Goal: Communication & Community: Answer question/provide support

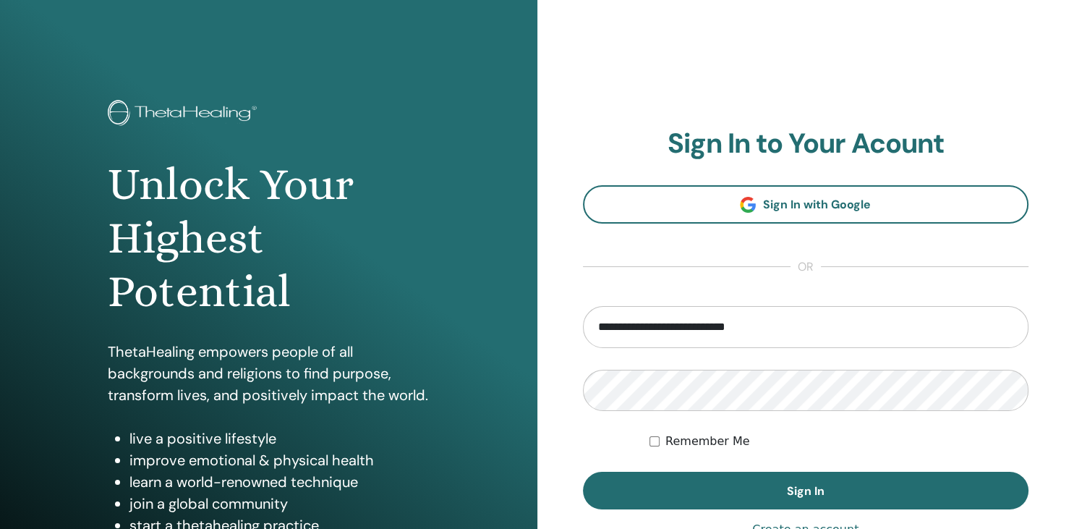
type input "**********"
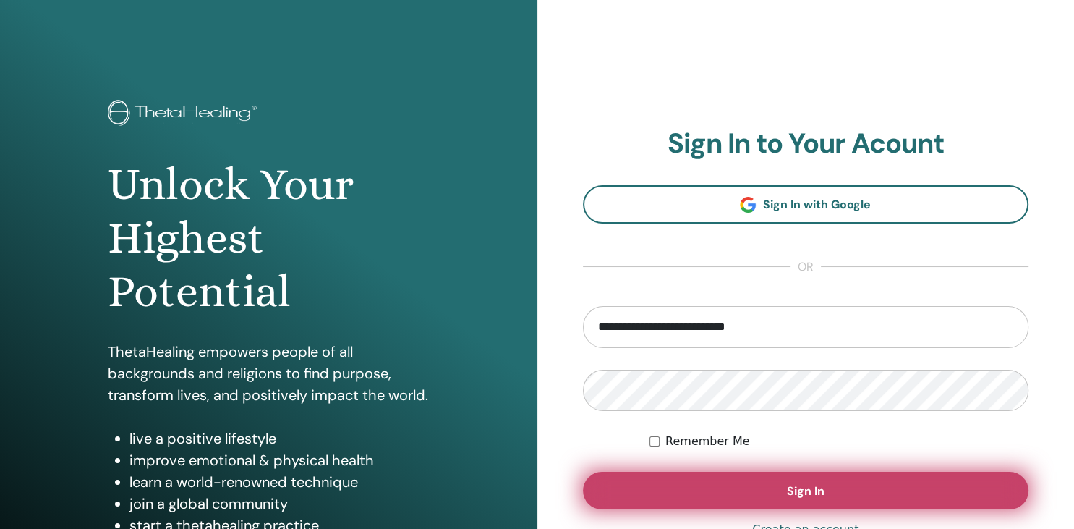
click at [776, 488] on button "Sign In" at bounding box center [806, 491] width 446 height 38
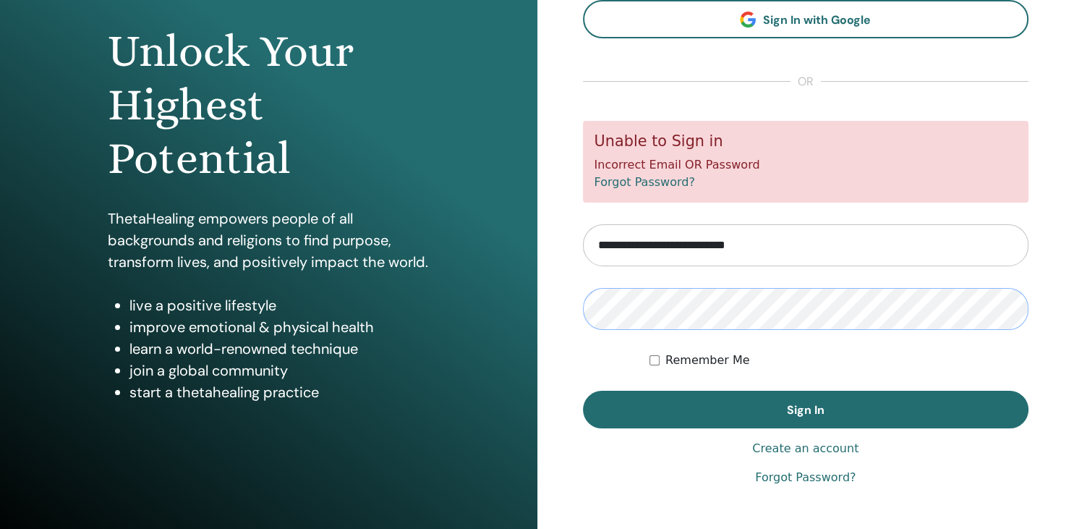
scroll to position [165, 0]
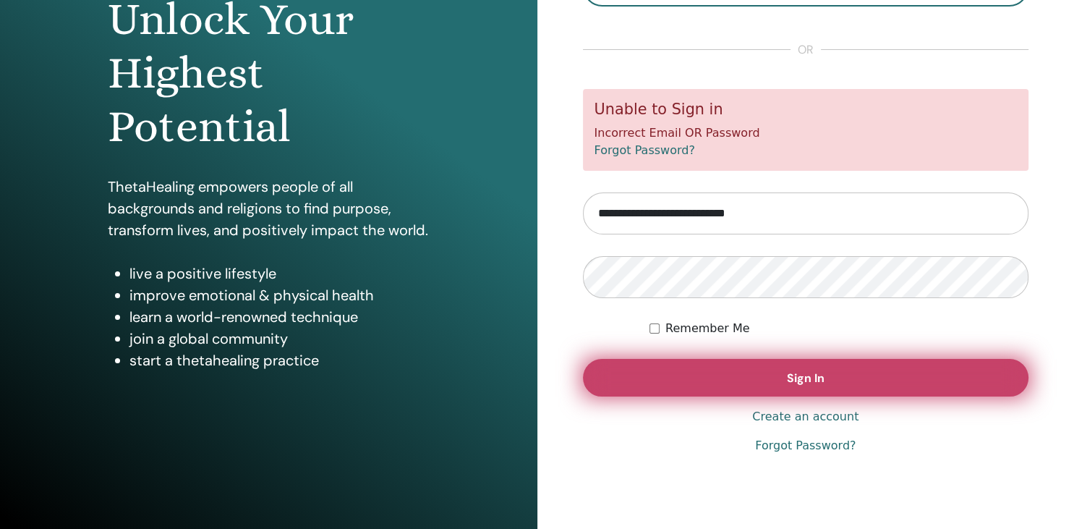
click at [783, 383] on button "Sign In" at bounding box center [806, 378] width 446 height 38
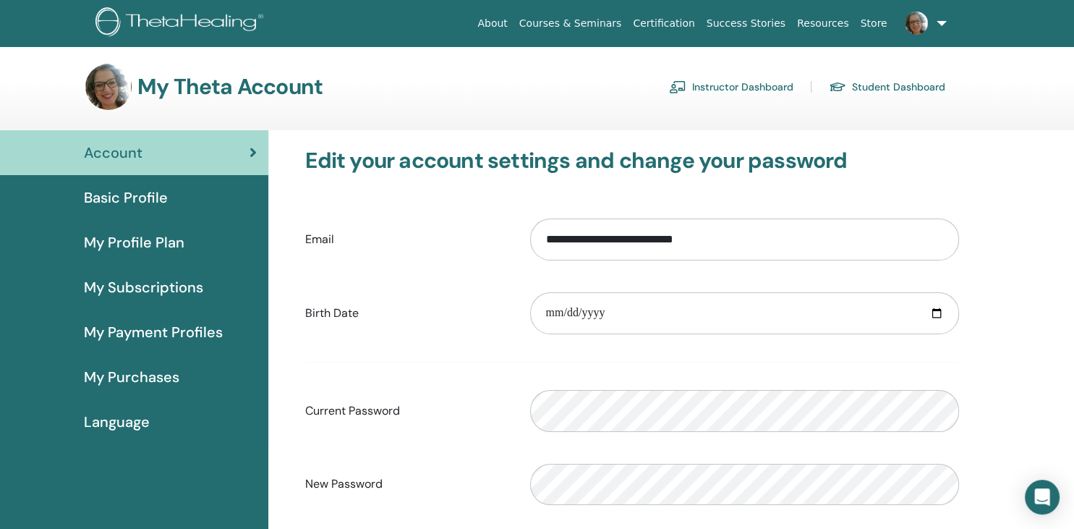
click at [760, 82] on link "Instructor Dashboard" at bounding box center [731, 86] width 124 height 23
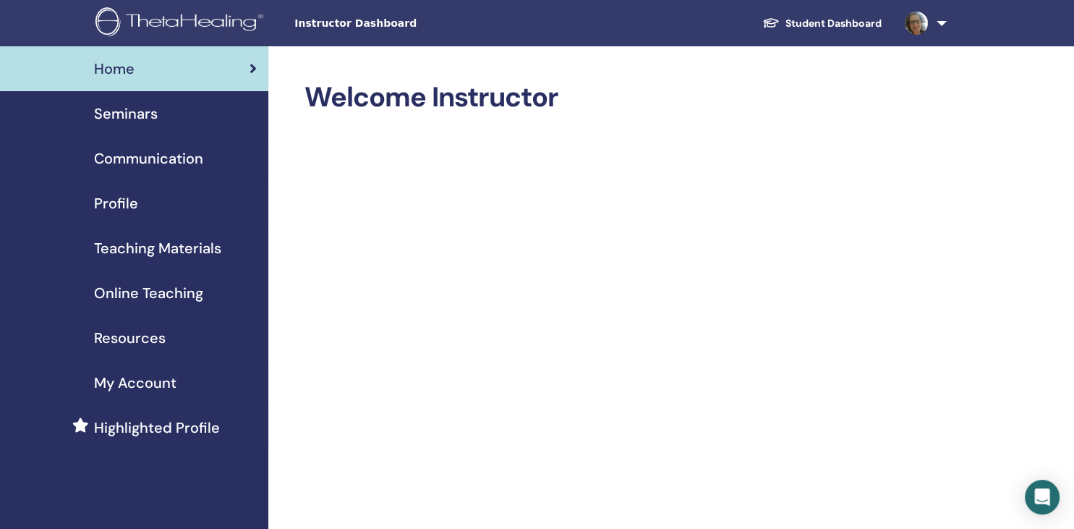
click at [939, 32] on link at bounding box center [922, 23] width 59 height 46
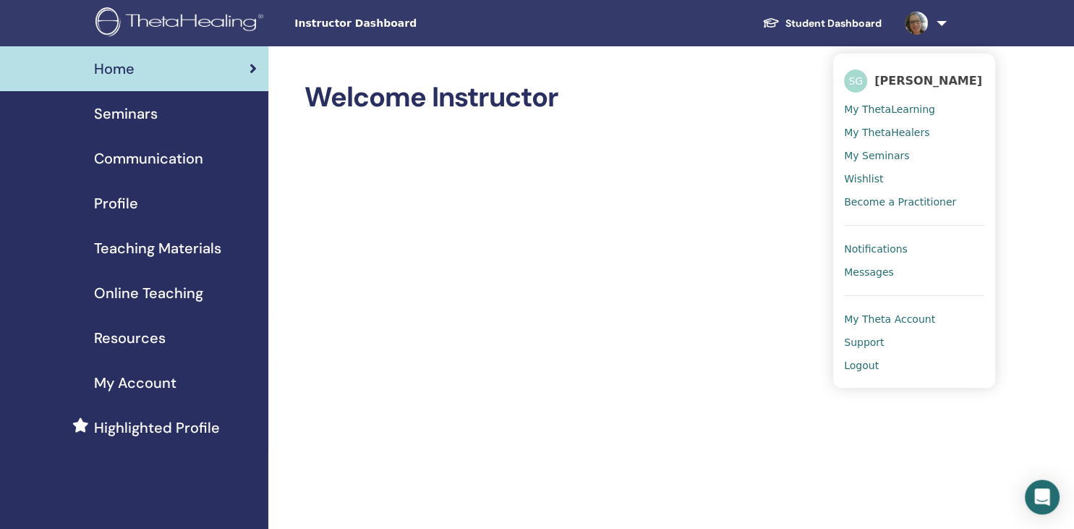
click at [867, 276] on span "Messages" at bounding box center [869, 272] width 50 height 13
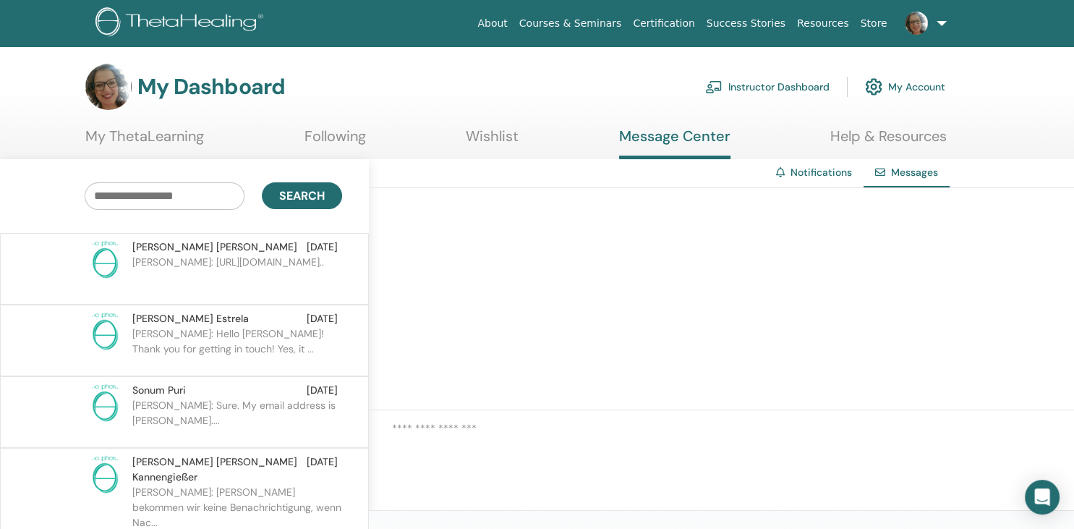
click at [166, 245] on span "Daniela Schöffmann" at bounding box center [214, 246] width 165 height 15
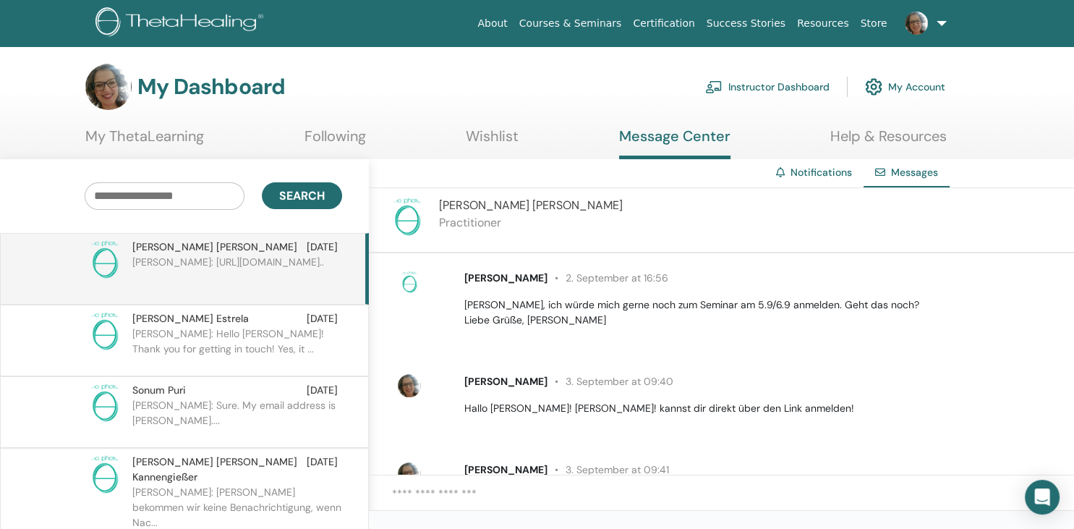
click at [488, 278] on span "Daniela Schöffmann" at bounding box center [505, 277] width 83 height 13
click at [392, 280] on div "Daniela Schöffmann 2. September at 16:56 Hallo Simone, ich würde mich gerne noc…" at bounding box center [733, 299] width 682 height 69
click at [412, 281] on img at bounding box center [409, 282] width 23 height 23
click at [511, 281] on span "Daniela Schöffmann" at bounding box center [505, 277] width 83 height 13
click at [470, 205] on span "Daniela Schöffmann" at bounding box center [531, 205] width 184 height 15
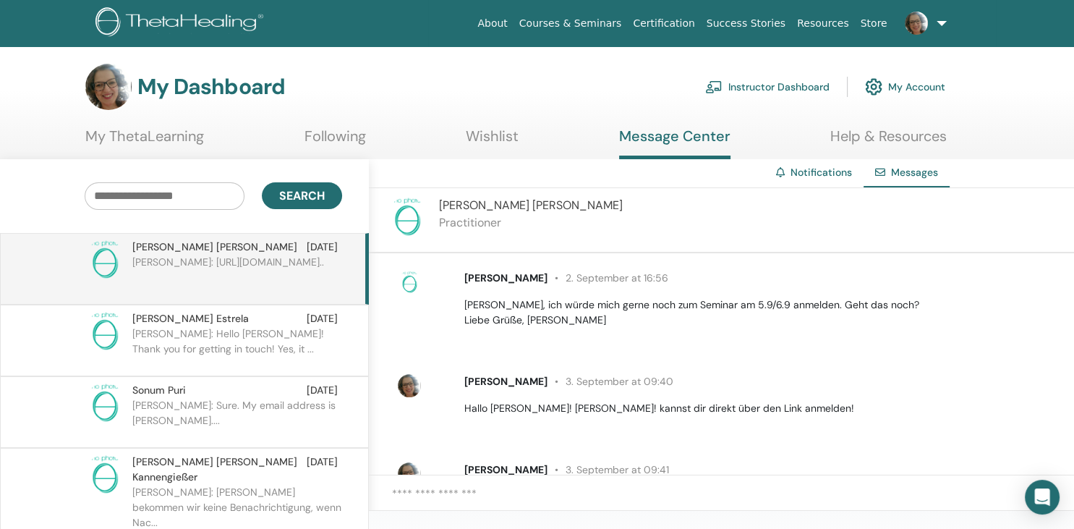
click at [628, 26] on link "Courses & Seminars" at bounding box center [571, 23] width 114 height 27
